Goal: Register for event/course

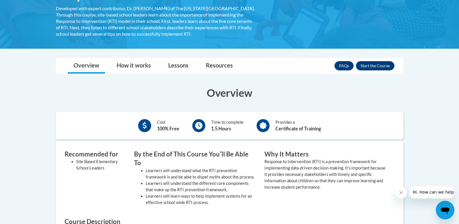
scroll to position [116, 0]
click at [380, 64] on button "Enroll" at bounding box center [375, 65] width 39 height 9
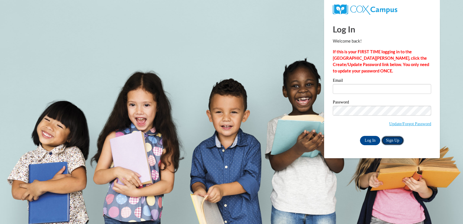
click at [397, 140] on link "Sign Up" at bounding box center [393, 140] width 23 height 9
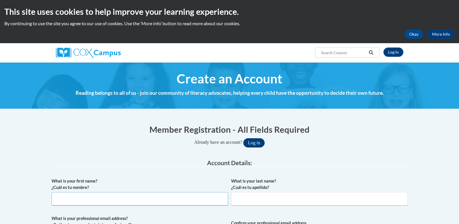
click at [115, 192] on input "What is your first name? ¿Cuál es tu nombre?" at bounding box center [140, 198] width 177 height 13
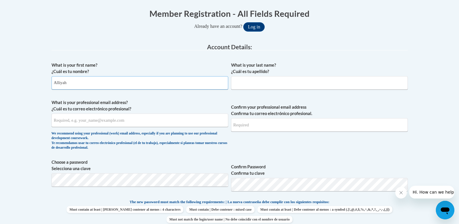
type input "Alliyah"
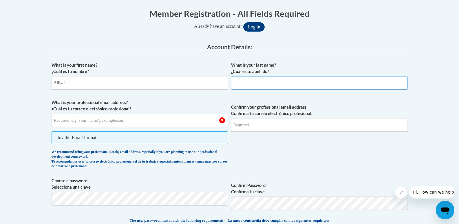
click at [289, 83] on input "What is your last name? ¿Cuál es tu apellido?" at bounding box center [319, 82] width 177 height 13
type input "Morrison"
click at [102, 124] on input "What is your professional email address? ¿Cuál es tu correo electrónico profesi…" at bounding box center [140, 119] width 177 height 13
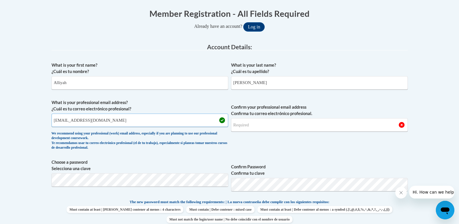
type input "asmorr8957@ung.edu"
click at [305, 127] on input "Confirm your professional email address Confirma tu correo electrónico profesio…" at bounding box center [319, 124] width 177 height 13
type input "asmorr8957@ung.edu"
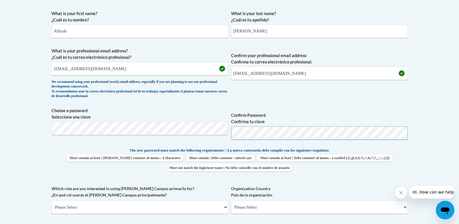
scroll to position [232, 0]
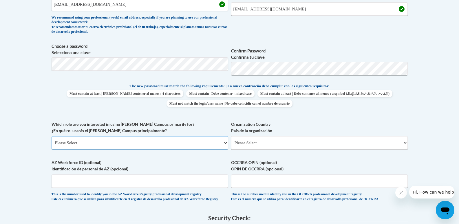
click at [188, 143] on select "Please Select College/University | Colegio/Universidad Community/Nonprofit Part…" at bounding box center [140, 142] width 177 height 13
select select "5a18ea06-2b54-4451-96f2-d152daf9eac5"
click at [52, 136] on select "Please Select College/University | Colegio/Universidad Community/Nonprofit Part…" at bounding box center [140, 142] width 177 height 13
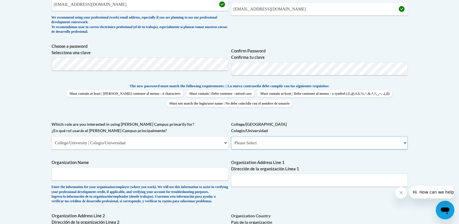
click at [294, 140] on select "Please Select College/University Staff | Empleado universitario College/Univers…" at bounding box center [319, 142] width 177 height 13
select select "99b32b07-cffc-426c-8bf6-0cd77760d84b"
click at [231, 136] on select "Please Select College/University Staff | Empleado universitario College/Univers…" at bounding box center [319, 142] width 177 height 13
click at [169, 174] on input "Organization Name" at bounding box center [140, 173] width 177 height 13
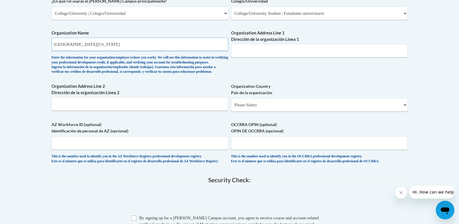
scroll to position [376, 0]
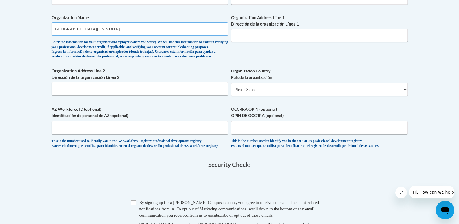
type input "University of North Georgia"
click at [265, 27] on label "Organization Address Line 1 Dirección de la organización Línea 1" at bounding box center [319, 20] width 177 height 13
click at [265, 29] on input "Organization Address Line 1 Dirección de la organización Línea 1" at bounding box center [319, 35] width 177 height 13
click at [265, 35] on input "Organization Address Line 1 Dirección de la organización Línea 1" at bounding box center [319, 35] width 177 height 13
type input "82 College Circle, Dahlonega, GA 30597"
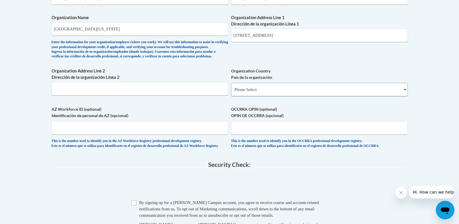
click at [272, 96] on select "Please Select United States | Estados Unidos Outside of the United States | Fue…" at bounding box center [319, 89] width 177 height 13
select select "ad49bcad-a171-4b2e-b99c-48b446064914"
click at [231, 92] on select "Please Select United States | Estados Unidos Outside of the United States | Fue…" at bounding box center [319, 89] width 177 height 13
select select
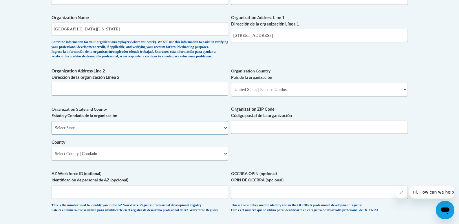
click at [148, 134] on select "Select State Alabama Alaska Arizona Arkansas California Colorado Connecticut De…" at bounding box center [140, 127] width 177 height 13
select select "Georgia"
click at [52, 131] on select "Select State Alabama Alaska Arizona Arkansas California Colorado Connecticut De…" at bounding box center [140, 127] width 177 height 13
click at [278, 133] on input "Organization ZIP Code Código postal de la organización" at bounding box center [319, 126] width 177 height 13
drag, startPoint x: 313, startPoint y: 34, endPoint x: 285, endPoint y: 41, distance: 27.9
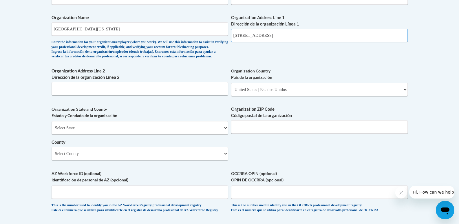
click at [285, 41] on input "82 College Circle, Dahlonega, GA 30597" at bounding box center [319, 35] width 177 height 13
type input "82 College Circle, Dahlonega"
click at [302, 133] on input "Organization ZIP Code Código postal de la organización" at bounding box center [319, 126] width 177 height 13
type input "30597"
click at [94, 160] on select "Select County Appling Atkinson Bacon Baker Baldwin Banks Barrow Bartow Ben Hill…" at bounding box center [140, 153] width 177 height 13
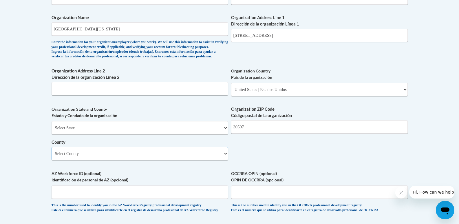
select select "Lumpkin"
click at [52, 156] on select "Select County Appling Atkinson Bacon Baker Baldwin Banks Barrow Bartow Ben Hill…" at bounding box center [140, 153] width 177 height 13
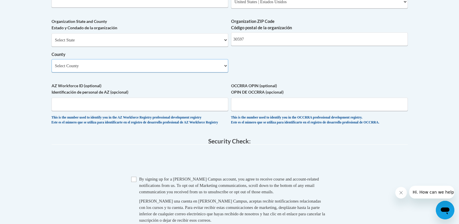
scroll to position [492, 0]
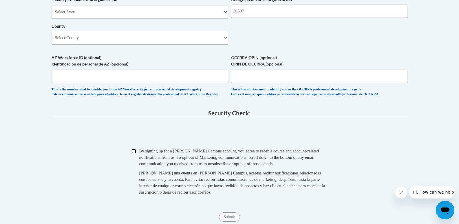
click at [132, 154] on input "Checkbox" at bounding box center [133, 151] width 5 height 5
checkbox input "true"
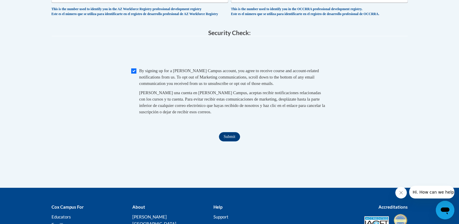
scroll to position [579, 0]
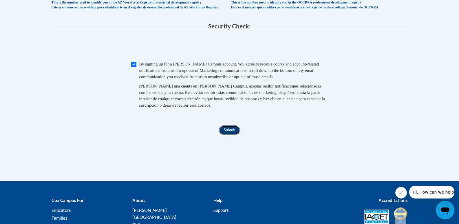
click at [235, 135] on input "Submit" at bounding box center [229, 129] width 21 height 9
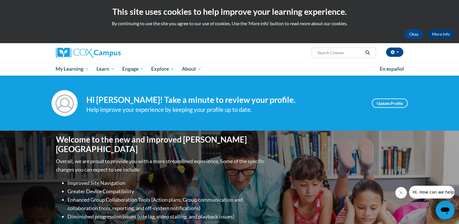
click at [344, 48] on span "Search Search..." at bounding box center [343, 52] width 64 height 10
click at [346, 53] on input "Search..." at bounding box center [340, 52] width 46 height 7
type input "response to intervention"
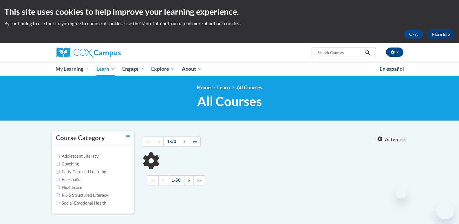
scroll to position [87, 0]
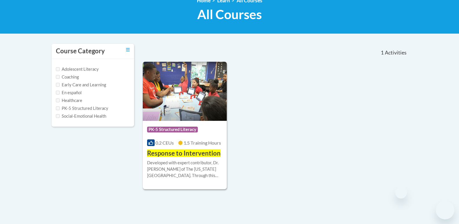
type input "response to intervention"
click at [194, 168] on div "Developed with expert contributor, Dr. [PERSON_NAME] of The [US_STATE][GEOGRAPH…" at bounding box center [185, 169] width 76 height 19
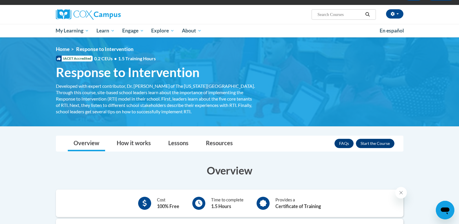
scroll to position [29, 0]
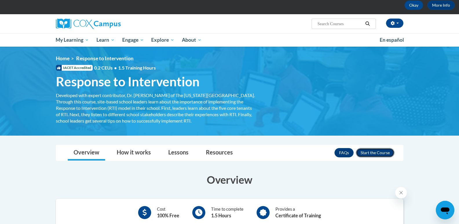
click at [386, 153] on button "Enroll" at bounding box center [375, 152] width 39 height 9
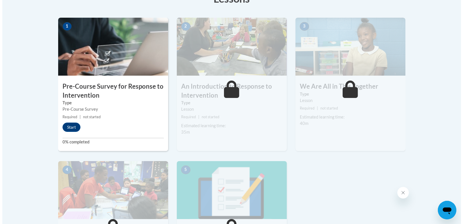
scroll to position [232, 0]
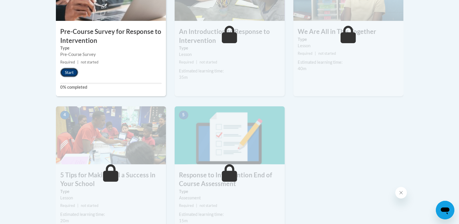
click at [76, 73] on button "Start" at bounding box center [69, 72] width 18 height 9
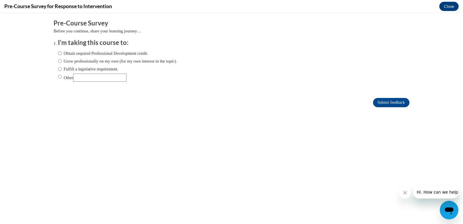
scroll to position [0, 0]
click at [58, 54] on input "Obtain required Professional Development credit." at bounding box center [60, 53] width 4 height 6
radio input "true"
click at [380, 100] on input "Submit feedback" at bounding box center [391, 102] width 36 height 9
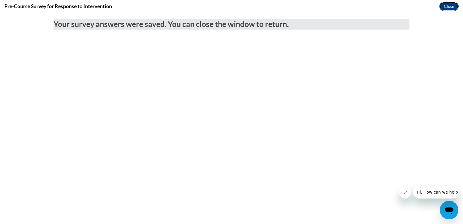
click at [451, 5] on button "Close" at bounding box center [448, 6] width 19 height 9
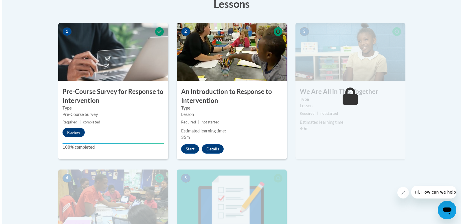
scroll to position [145, 0]
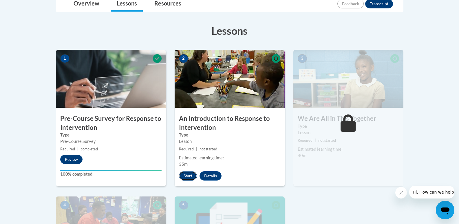
click at [190, 175] on button "Start" at bounding box center [188, 175] width 18 height 9
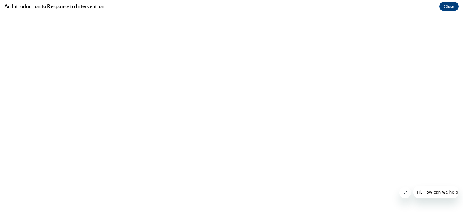
click at [408, 194] on button "Close message from company" at bounding box center [405, 193] width 12 height 12
